Goal: Check status

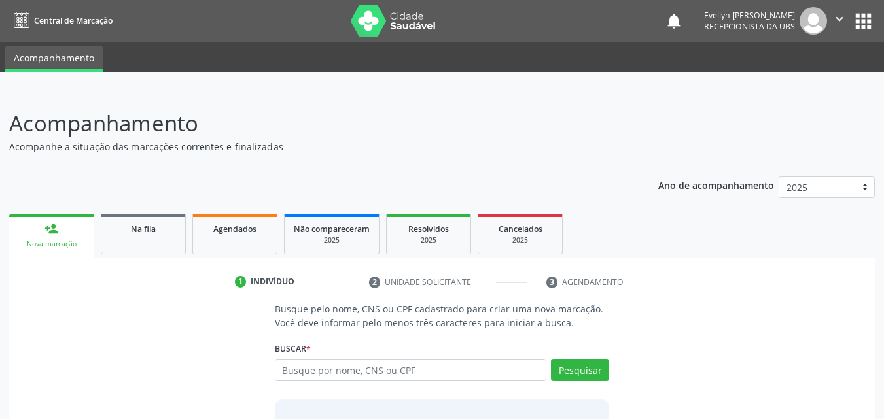
scroll to position [103, 0]
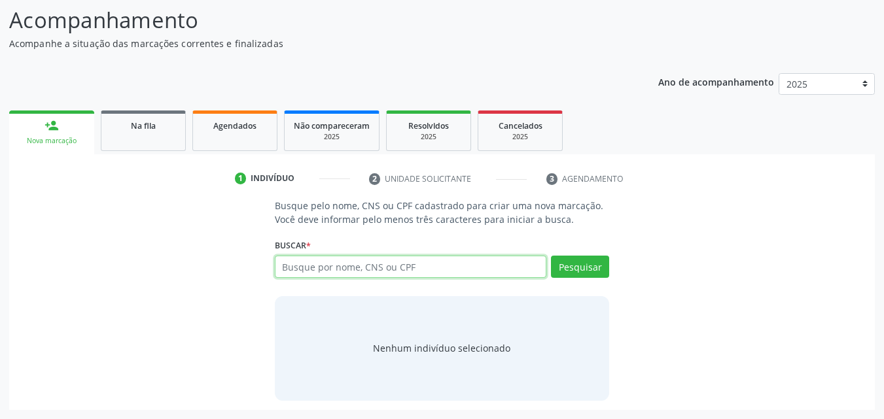
click at [305, 264] on input "text" at bounding box center [411, 267] width 272 height 22
click at [228, 141] on link "Agendados" at bounding box center [234, 131] width 85 height 41
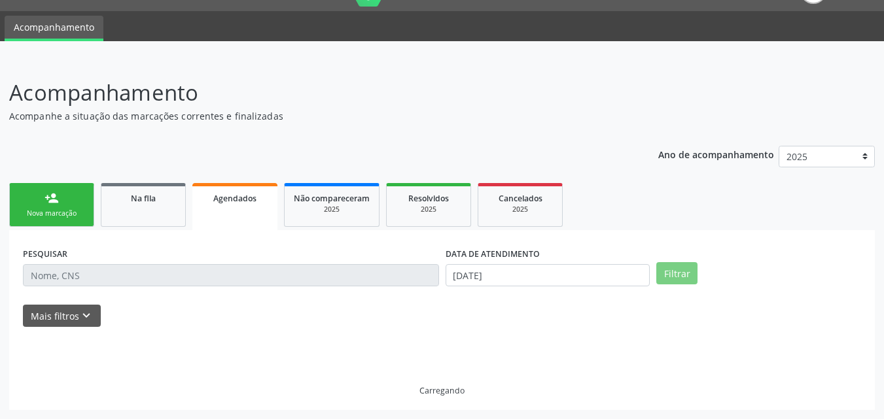
scroll to position [31, 0]
drag, startPoint x: 528, startPoint y: 230, endPoint x: 395, endPoint y: 273, distance: 139.6
click at [395, 273] on div "person_add Nova marcação Na fila Agendados Não compareceram 2025 Resolvidos 202…" at bounding box center [441, 302] width 865 height 244
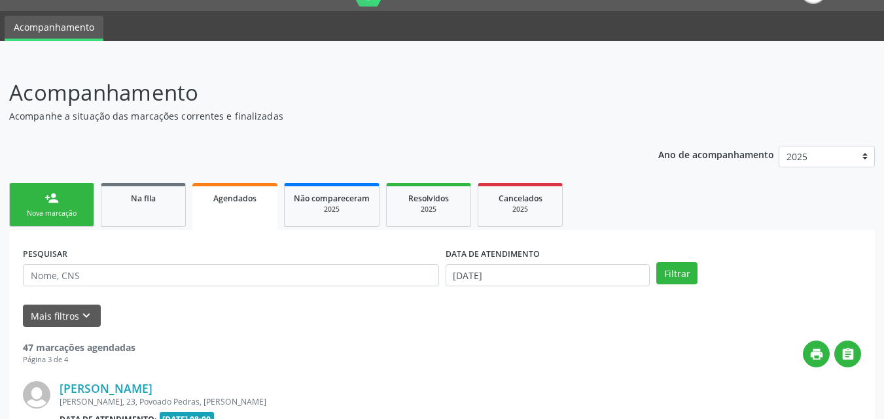
click at [324, 288] on div "PESQUISAR" at bounding box center [231, 269] width 423 height 51
click at [324, 283] on input "text" at bounding box center [231, 275] width 416 height 22
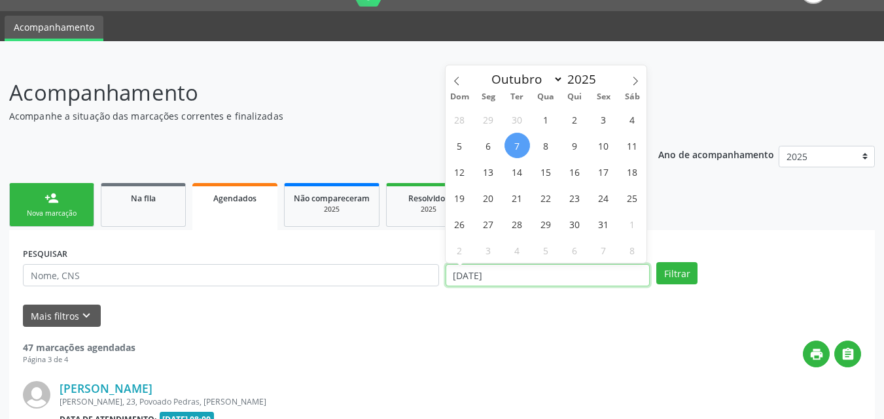
click at [487, 277] on input "[DATE]" at bounding box center [547, 275] width 205 height 22
click at [461, 84] on span at bounding box center [456, 76] width 22 height 22
select select "7"
click at [600, 119] on span "1" at bounding box center [604, 120] width 26 height 26
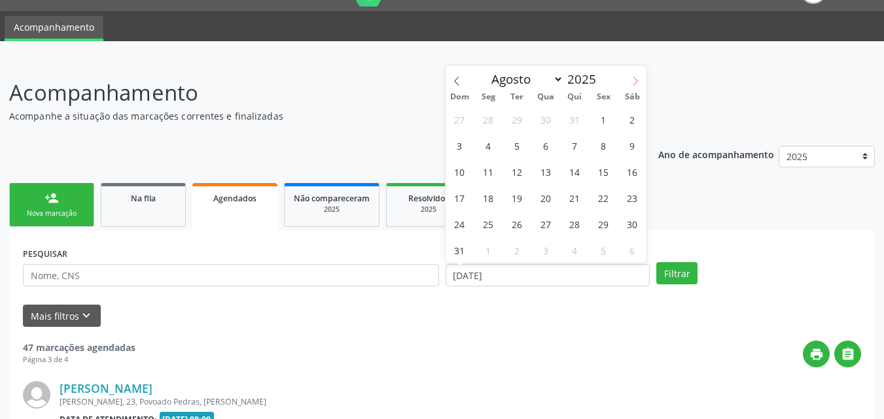
type input "[DATE]"
click at [634, 82] on icon at bounding box center [635, 81] width 9 height 9
select select "10"
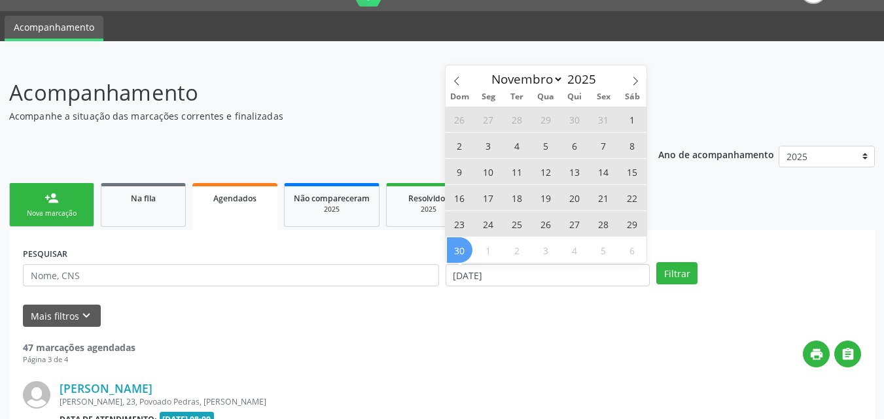
click at [463, 247] on span "30" at bounding box center [460, 250] width 26 height 26
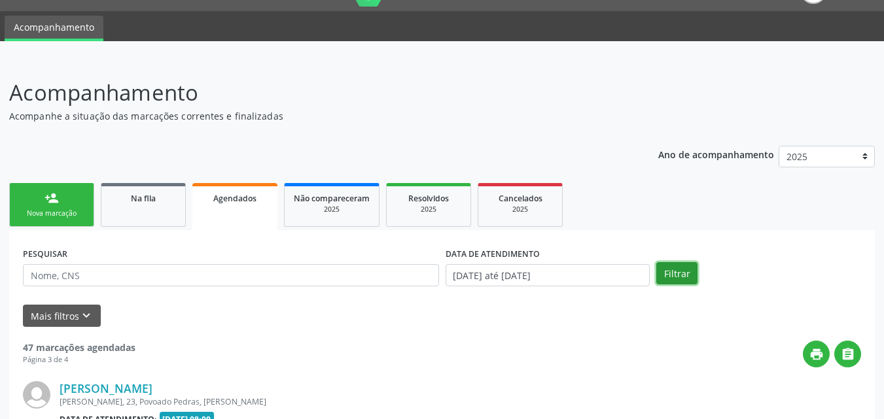
click at [672, 266] on button "Filtrar" at bounding box center [676, 273] width 41 height 22
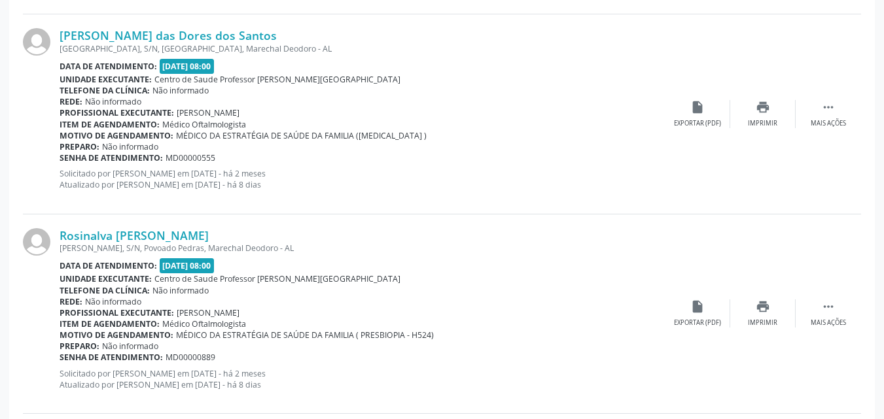
scroll to position [3036, 0]
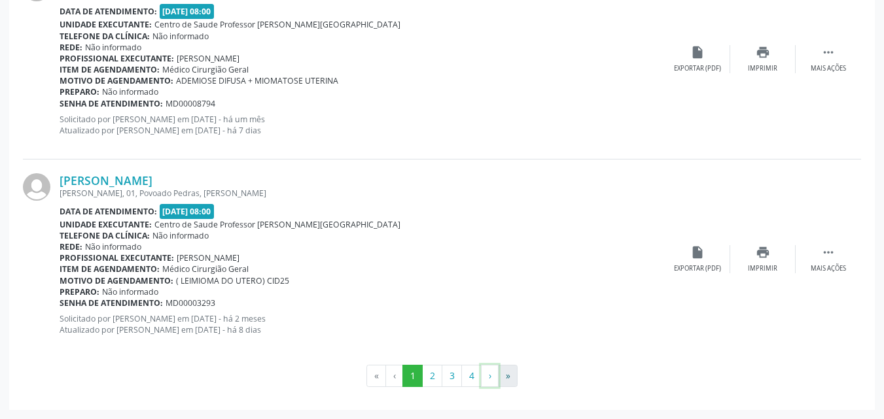
drag, startPoint x: 498, startPoint y: 379, endPoint x: 508, endPoint y: 379, distance: 9.2
click at [508, 379] on ul "« ‹ 1 2 3 4 › »" at bounding box center [442, 376] width 838 height 22
click at [508, 379] on button "»" at bounding box center [508, 376] width 20 height 22
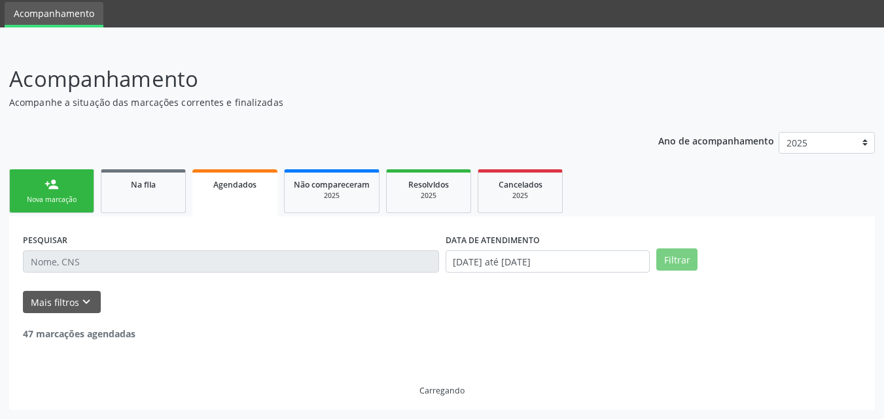
scroll to position [439, 0]
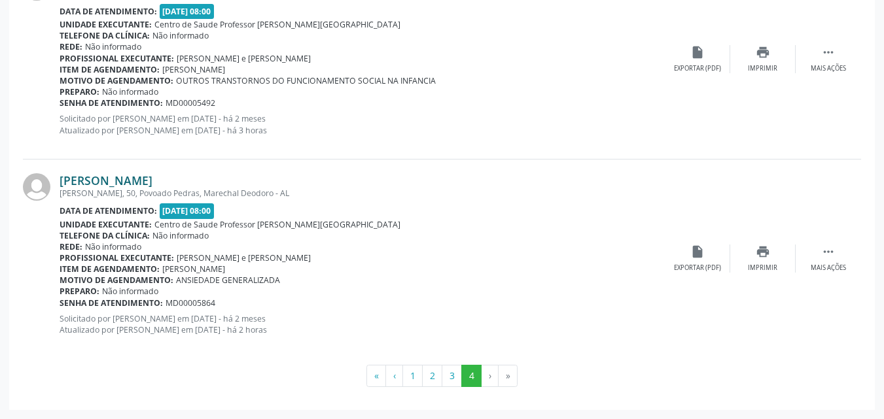
click at [123, 174] on link "[PERSON_NAME]" at bounding box center [106, 180] width 93 height 14
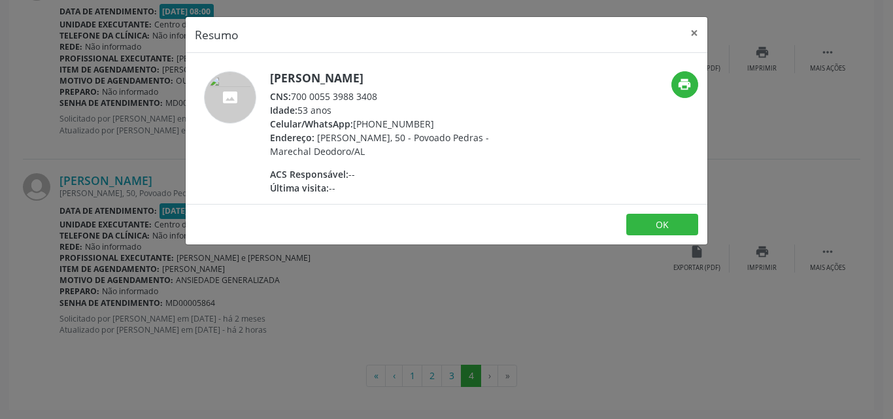
drag, startPoint x: 379, startPoint y: 94, endPoint x: 295, endPoint y: 94, distance: 83.7
click at [295, 94] on div "CNS: 700 0055 3988 3408" at bounding box center [397, 97] width 254 height 14
copy div "700 0055 3988 3408"
click at [701, 31] on button "×" at bounding box center [695, 33] width 26 height 32
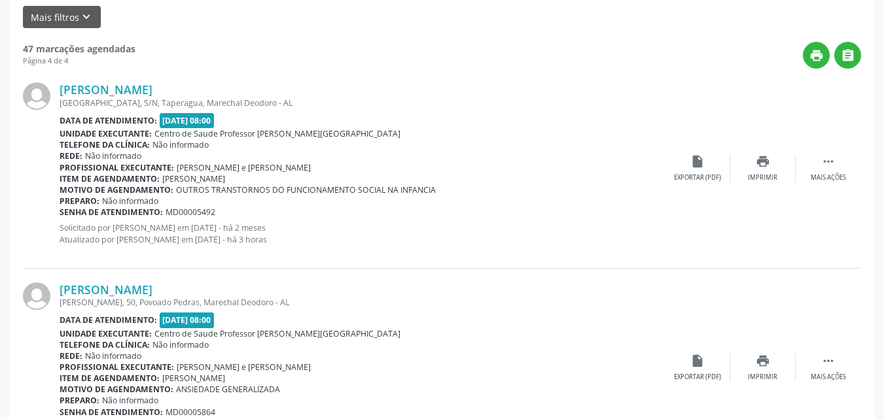
scroll to position [328, 0]
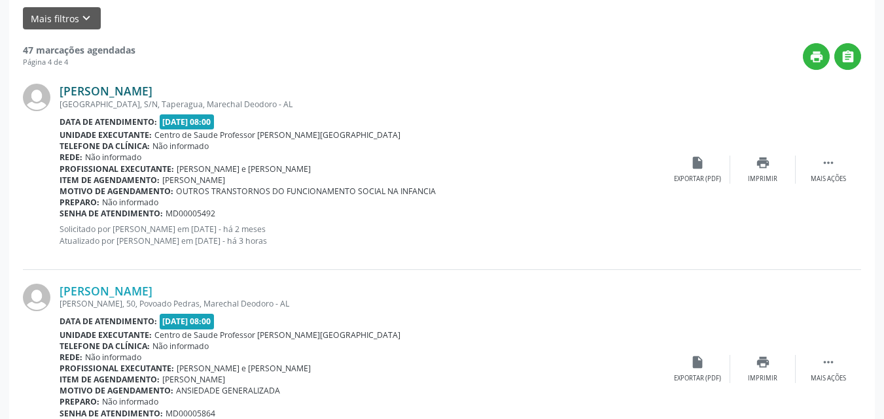
drag, startPoint x: 209, startPoint y: 82, endPoint x: 213, endPoint y: 93, distance: 11.4
click at [213, 93] on div "[PERSON_NAME] [GEOGRAPHIC_DATA], S/N, [GEOGRAPHIC_DATA], Marechal Deodoro - AL …" at bounding box center [442, 169] width 838 height 199
click at [152, 93] on link "[PERSON_NAME]" at bounding box center [106, 91] width 93 height 14
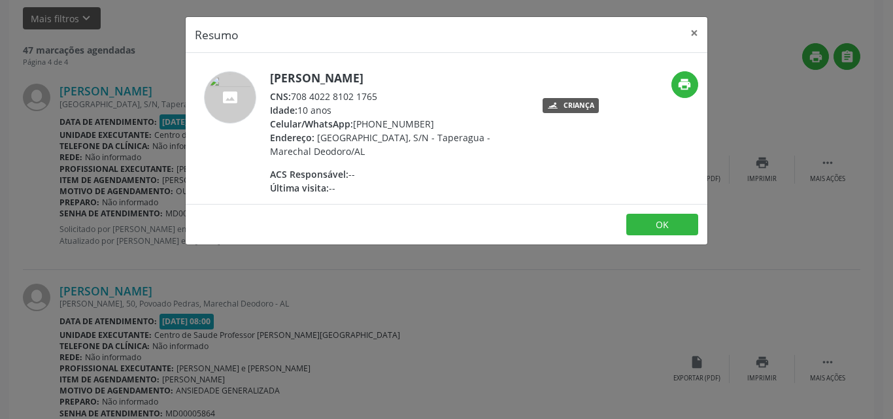
drag, startPoint x: 381, startPoint y: 95, endPoint x: 292, endPoint y: 92, distance: 89.7
click at [292, 92] on div "CNS: 708 4022 8102 1765" at bounding box center [397, 97] width 254 height 14
copy div "708 4022 8102 1765"
click at [692, 31] on button "×" at bounding box center [695, 33] width 26 height 32
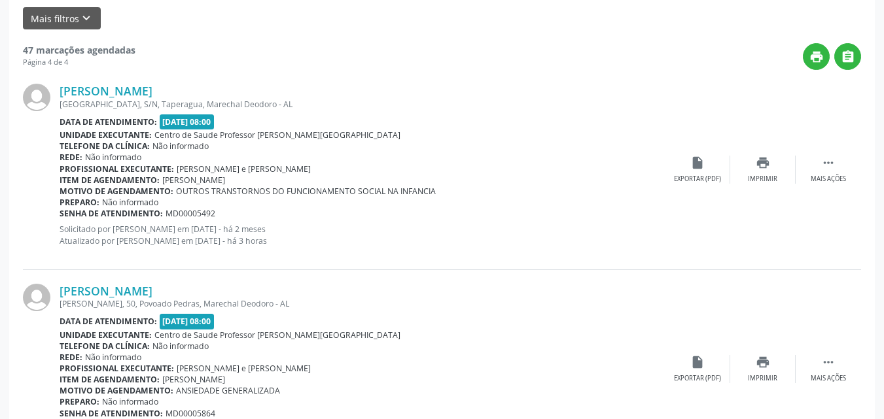
scroll to position [439, 0]
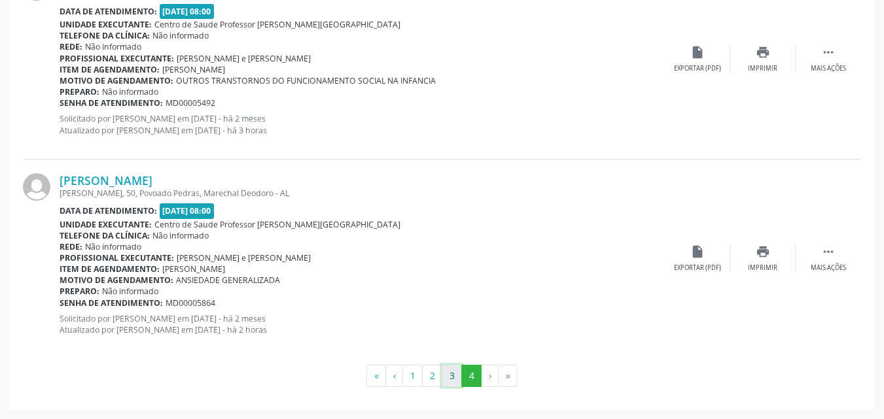
click at [453, 372] on button "3" at bounding box center [452, 376] width 20 height 22
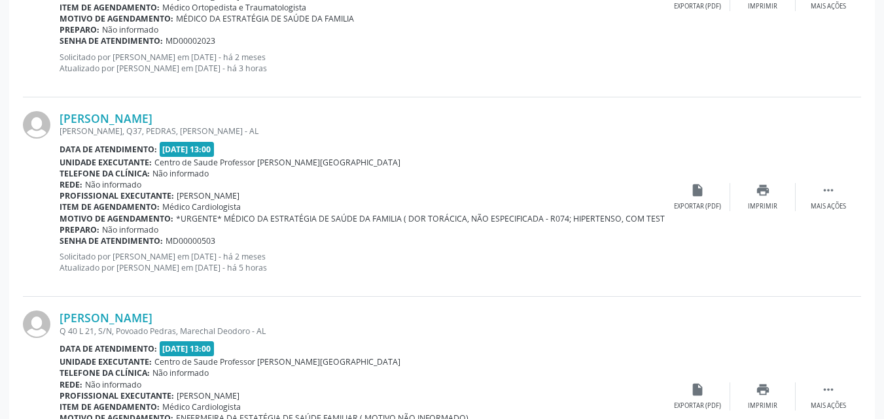
scroll to position [3077, 0]
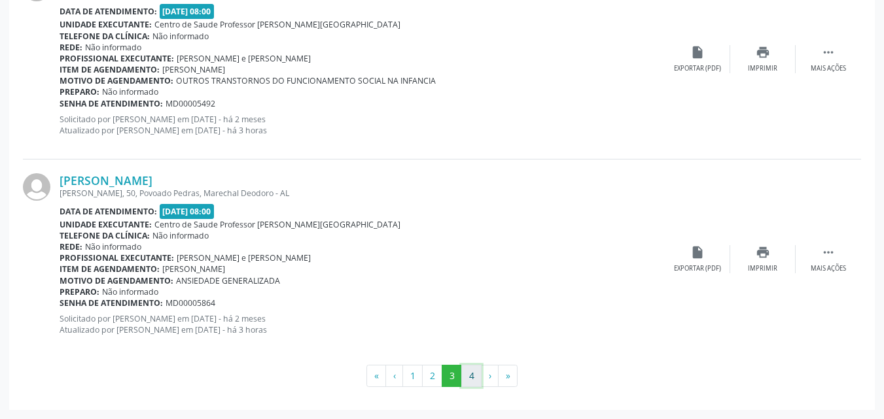
click at [470, 375] on button "4" at bounding box center [471, 376] width 20 height 22
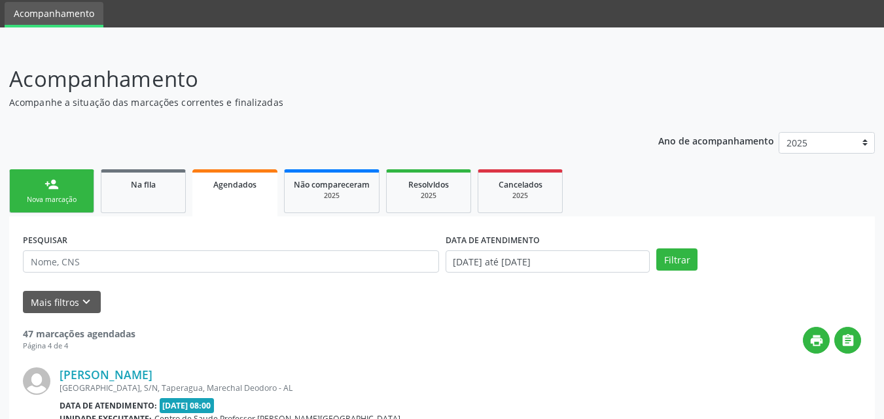
scroll to position [439, 0]
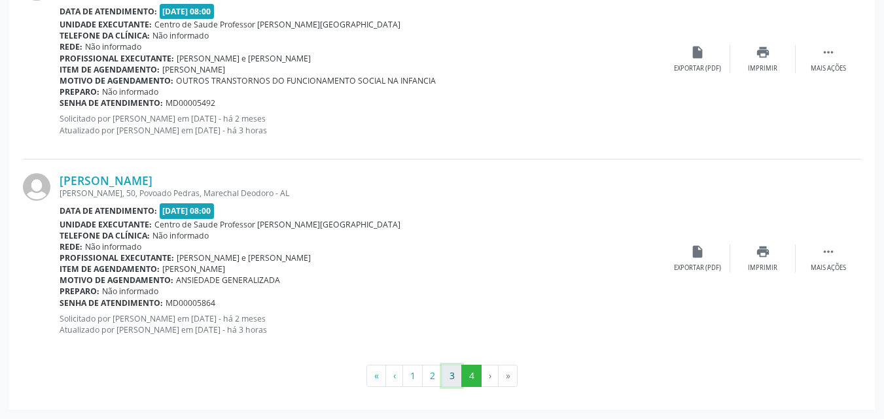
click at [449, 375] on button "3" at bounding box center [452, 376] width 20 height 22
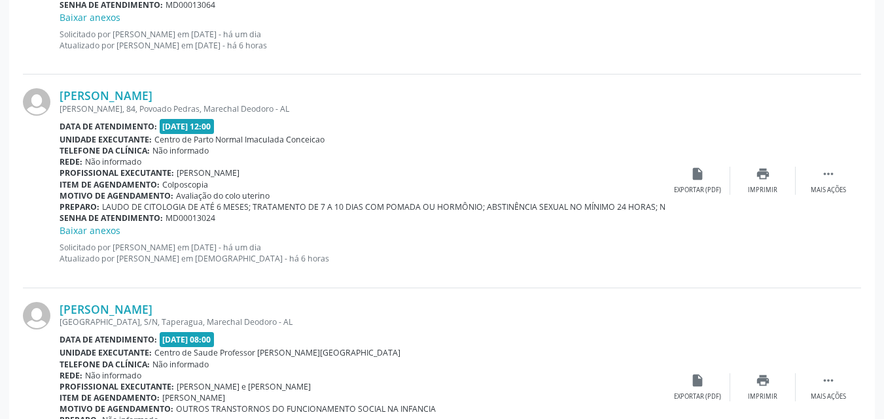
scroll to position [3077, 0]
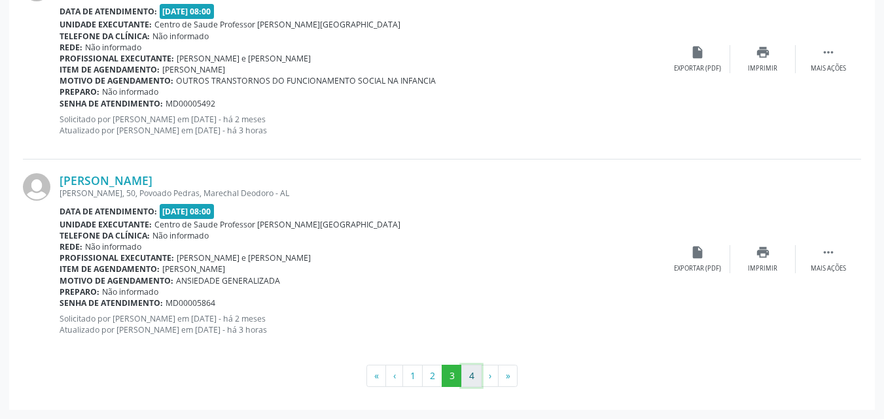
click at [473, 380] on button "4" at bounding box center [471, 376] width 20 height 22
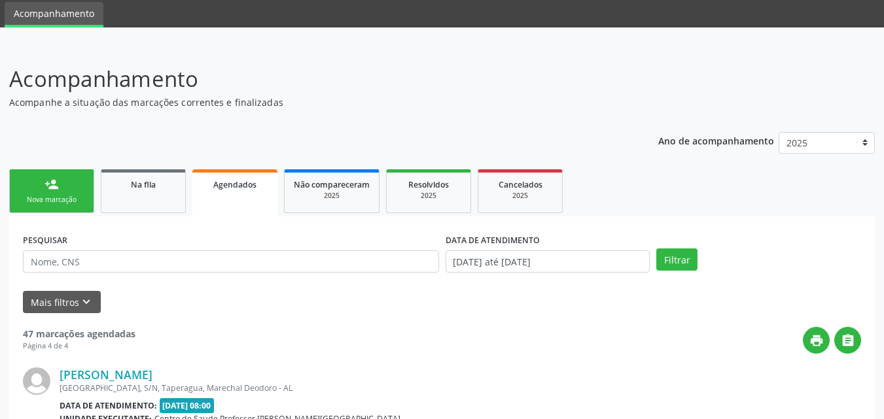
scroll to position [439, 0]
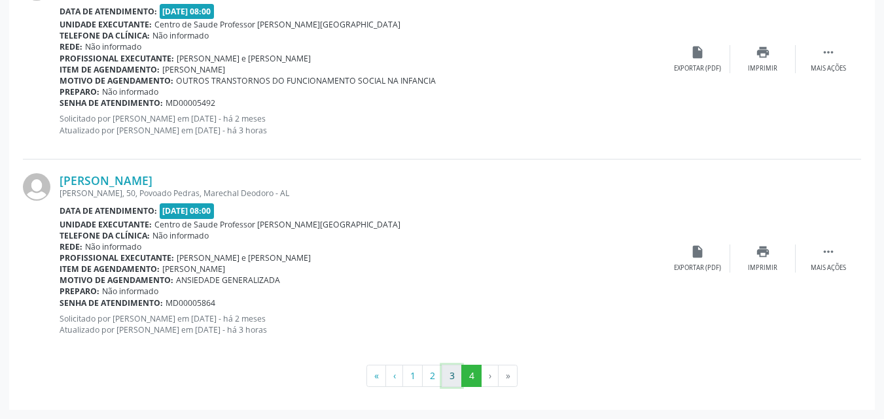
click at [455, 373] on button "3" at bounding box center [452, 376] width 20 height 22
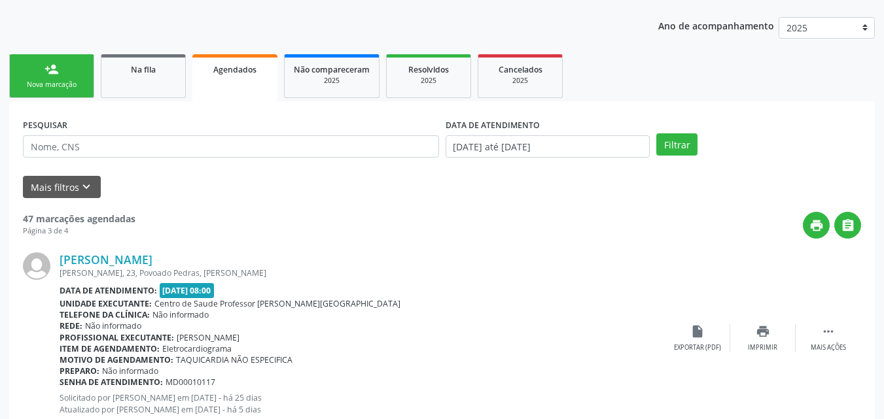
scroll to position [165, 0]
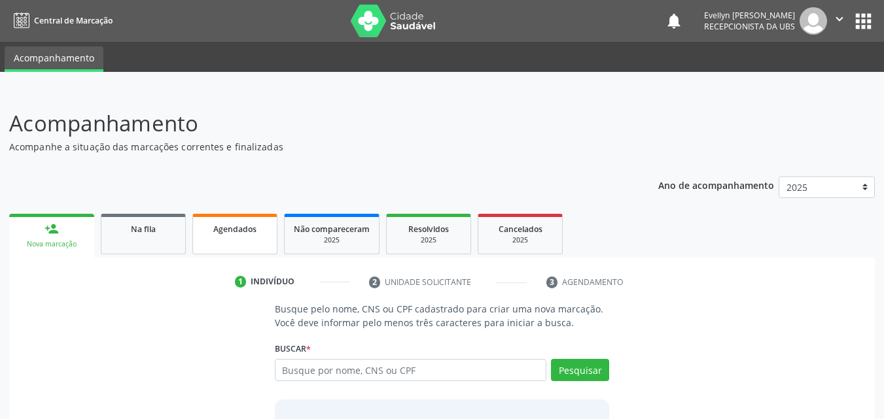
click at [255, 251] on link "Agendados" at bounding box center [234, 234] width 85 height 41
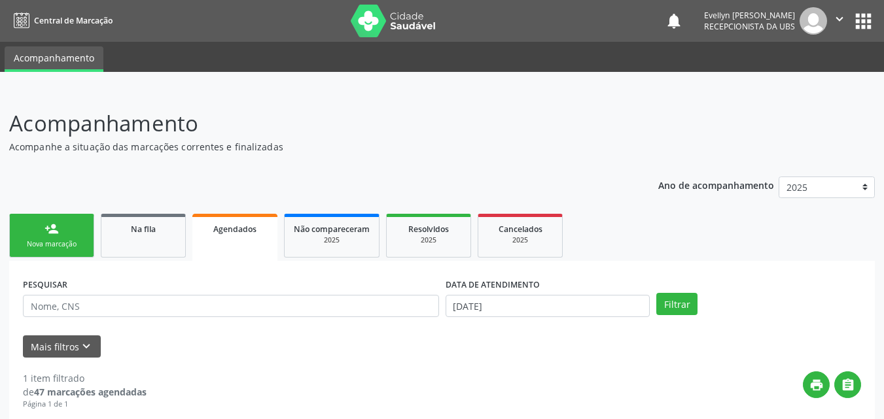
click at [255, 251] on link "Agendados" at bounding box center [234, 237] width 85 height 47
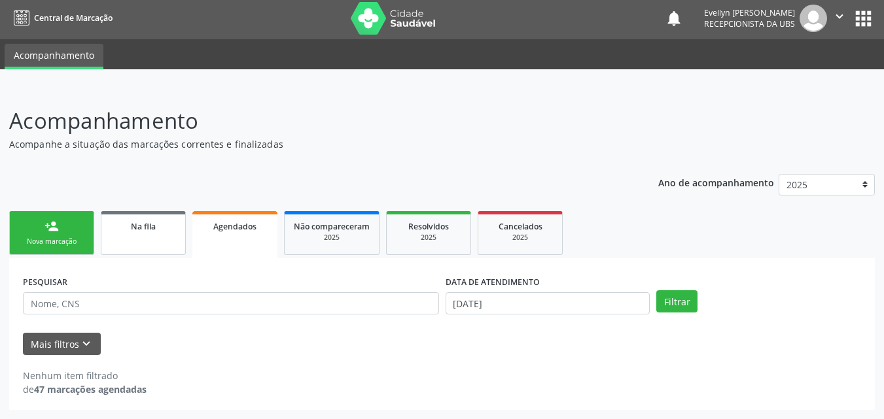
click at [173, 240] on link "Na fila" at bounding box center [143, 233] width 85 height 44
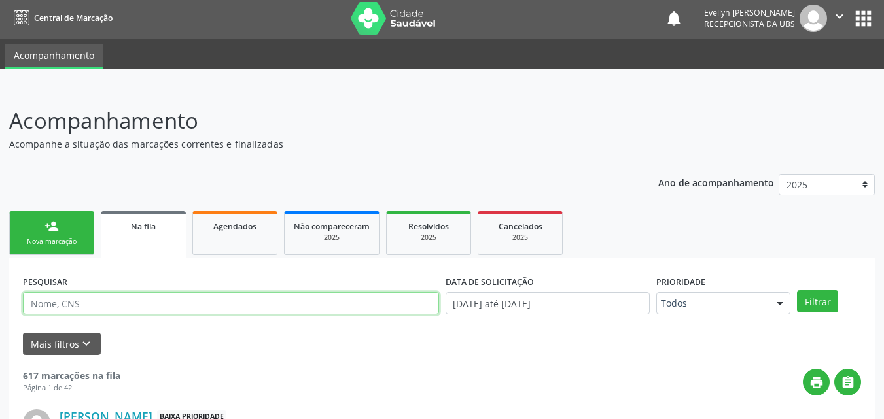
click at [167, 300] on input "text" at bounding box center [231, 303] width 416 height 22
type input "MIGUEL FAL"
click at [797, 290] on button "Filtrar" at bounding box center [817, 301] width 41 height 22
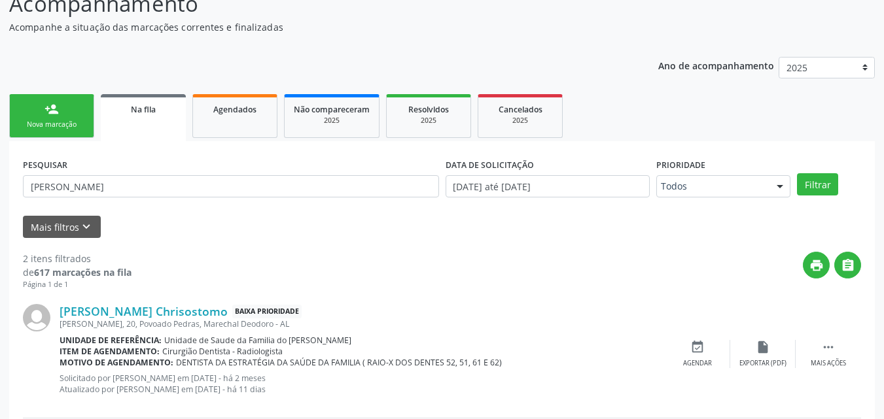
scroll to position [118, 0]
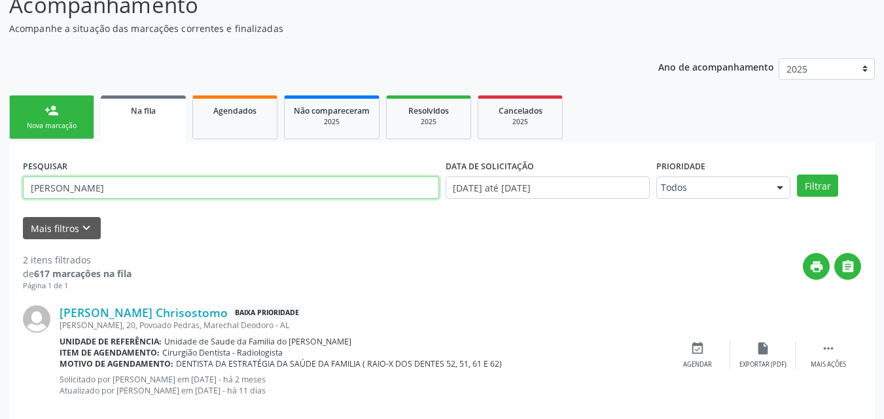
drag, startPoint x: 87, startPoint y: 192, endPoint x: 0, endPoint y: 188, distance: 87.1
click at [0, 188] on div "Acompanhamento Acompanhe a situação das marcações correntes e finalizadas Relat…" at bounding box center [442, 271] width 884 height 599
click at [797, 175] on button "Filtrar" at bounding box center [817, 186] width 41 height 22
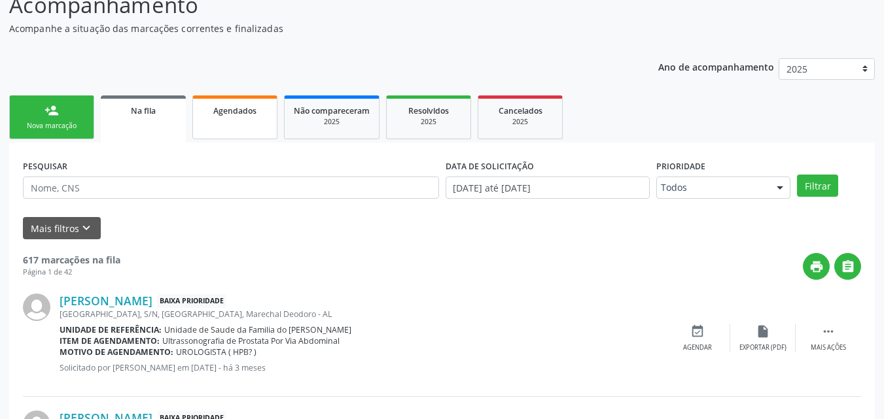
click at [262, 121] on link "Agendados" at bounding box center [234, 117] width 85 height 44
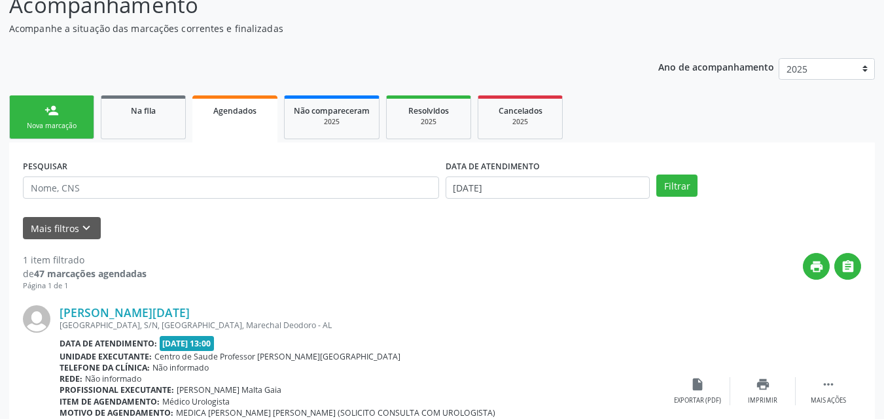
scroll to position [213, 0]
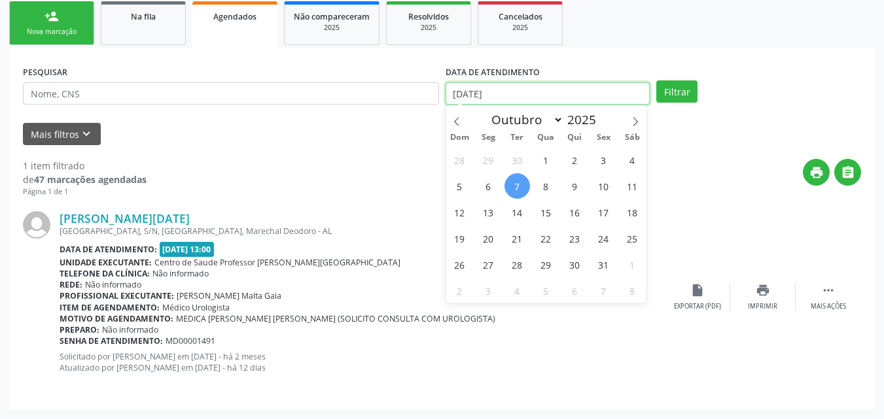
click at [449, 96] on input "[DATE]" at bounding box center [547, 93] width 205 height 22
click at [452, 120] on icon at bounding box center [456, 121] width 9 height 9
select select "8"
click at [491, 147] on span "1" at bounding box center [489, 160] width 26 height 26
type input "01/09/2025"
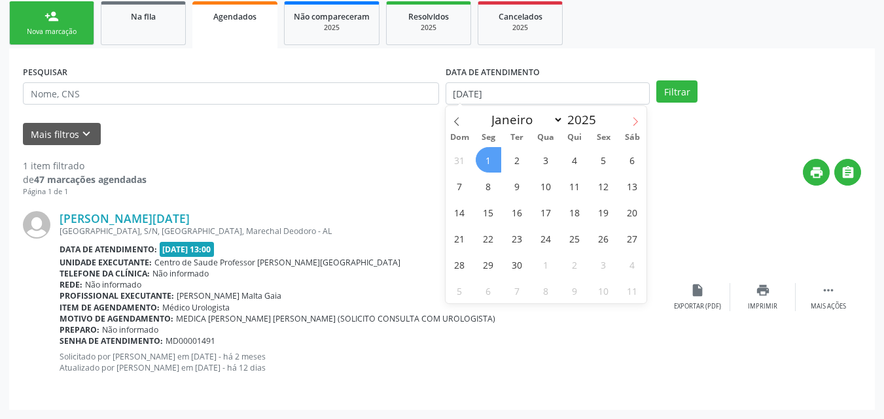
click at [633, 124] on icon at bounding box center [635, 121] width 9 height 9
select select "9"
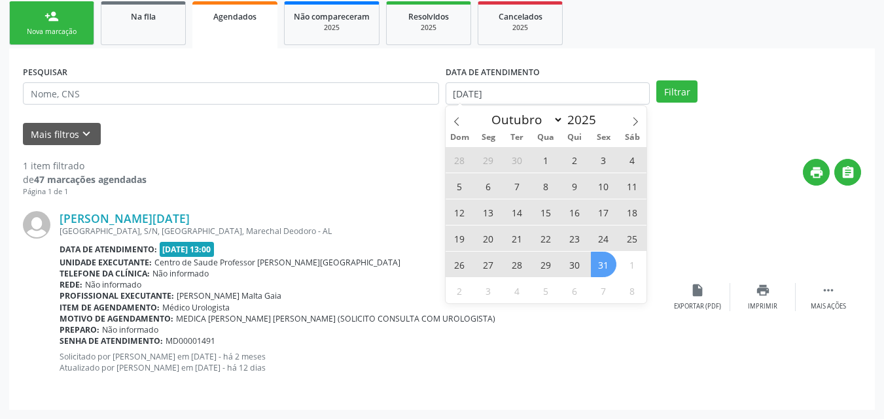
click at [605, 265] on span "31" at bounding box center [604, 265] width 26 height 26
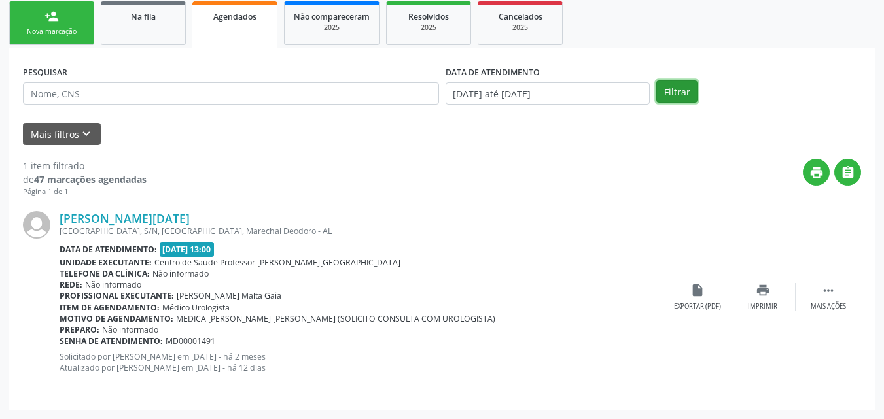
click at [684, 89] on button "Filtrar" at bounding box center [676, 91] width 41 height 22
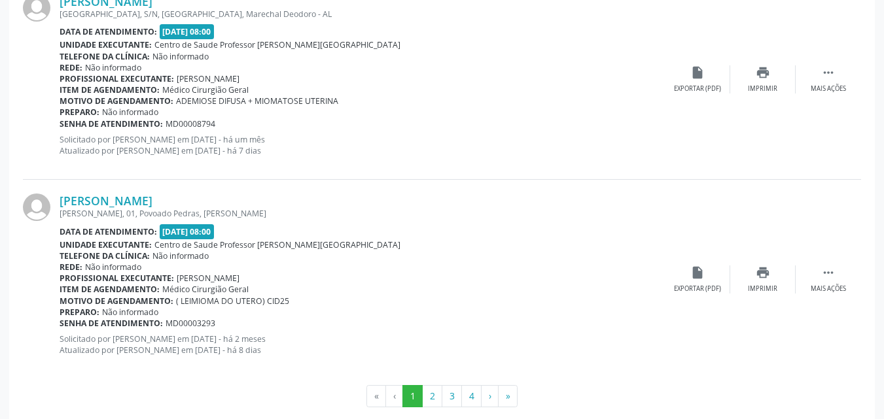
scroll to position [3036, 0]
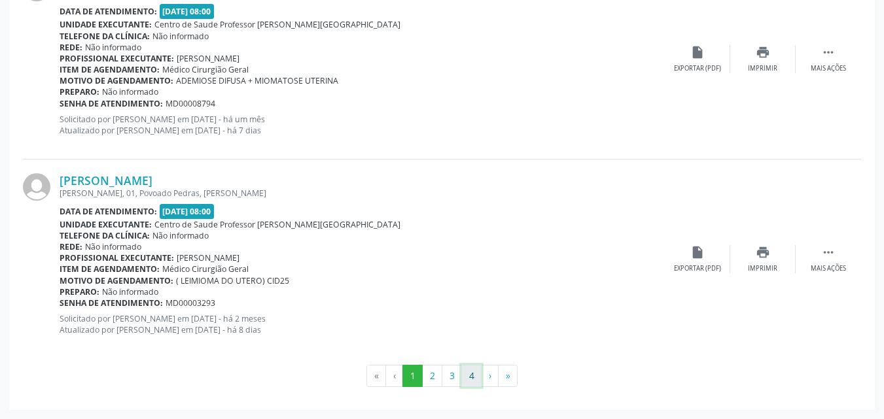
click at [473, 374] on button "4" at bounding box center [471, 376] width 20 height 22
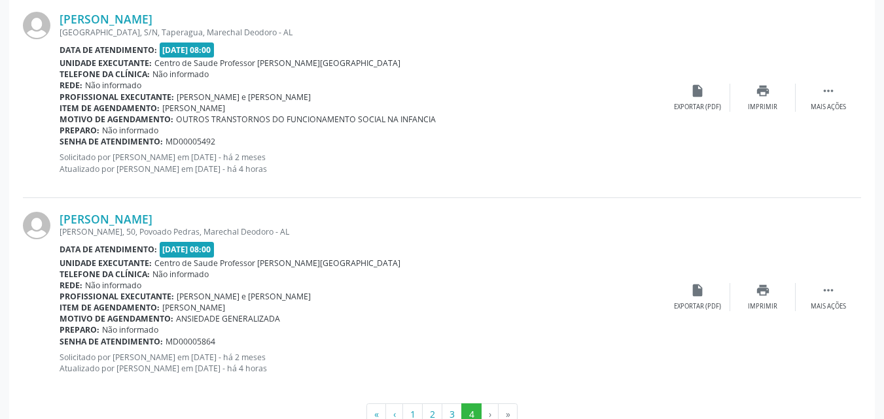
scroll to position [439, 0]
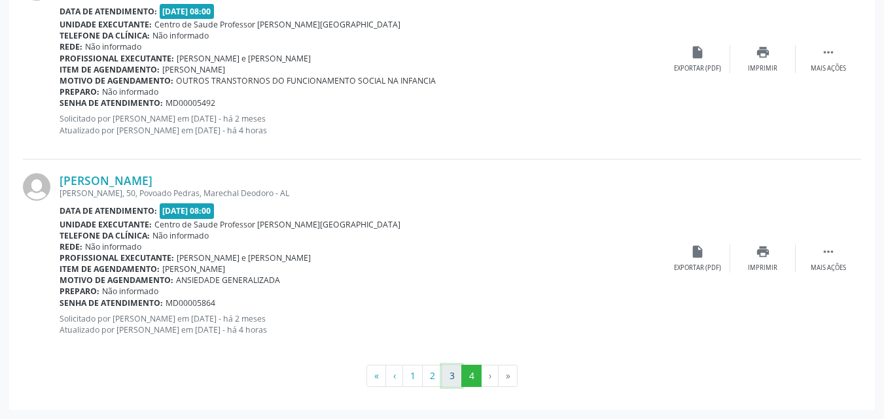
click at [444, 371] on button "3" at bounding box center [452, 376] width 20 height 22
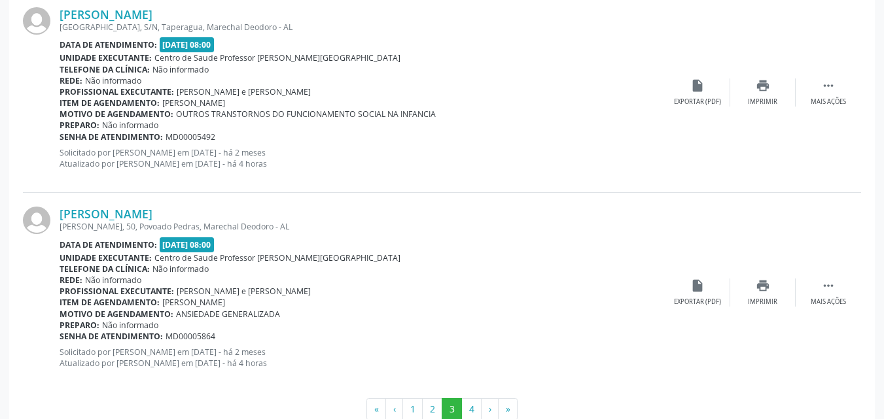
scroll to position [3077, 0]
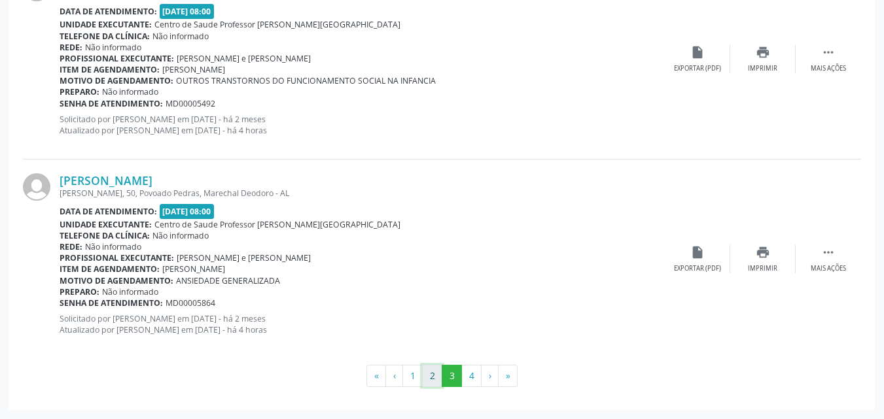
click at [437, 375] on button "2" at bounding box center [432, 376] width 20 height 22
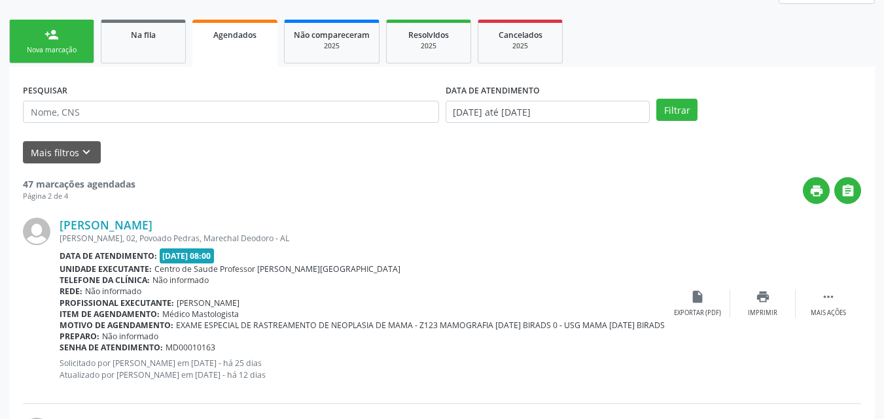
scroll to position [137, 0]
